Goal: Transaction & Acquisition: Purchase product/service

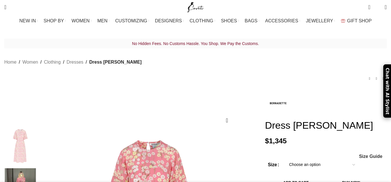
click at [378, 7] on span "0" at bounding box center [378, 7] width 0 height 0
click at [226, 117] on link "Add to wishlist" at bounding box center [227, 120] width 2 height 6
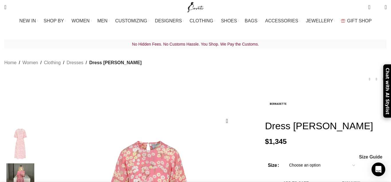
click at [344, 159] on select "Choose an option 4 UK 6 UK 8 [GEOGRAPHIC_DATA] 10 [GEOGRAPHIC_DATA] 12 [GEOGRAP…" at bounding box center [322, 165] width 74 height 12
click at [359, 155] on span "Size Guide" at bounding box center [370, 157] width 23 height 5
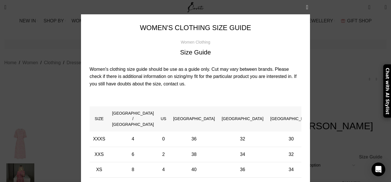
scroll to position [32, 0]
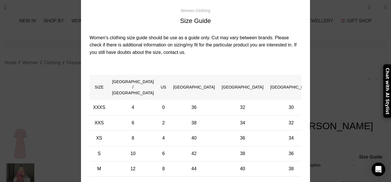
click at [346, 46] on div "× Women's clothing size guide Women Clothing Size Guide Women's clothing size g…" at bounding box center [195, 114] width 383 height 292
